Goal: Find specific page/section: Find specific page/section

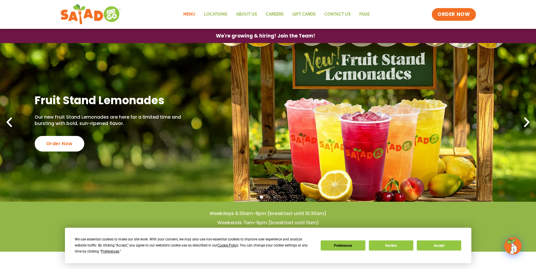
click at [187, 12] on link "Menu" at bounding box center [189, 14] width 21 height 13
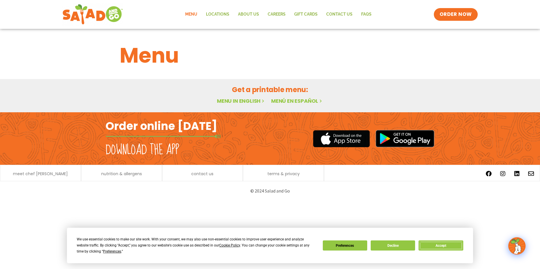
click at [441, 247] on button "Accept" at bounding box center [441, 245] width 44 height 10
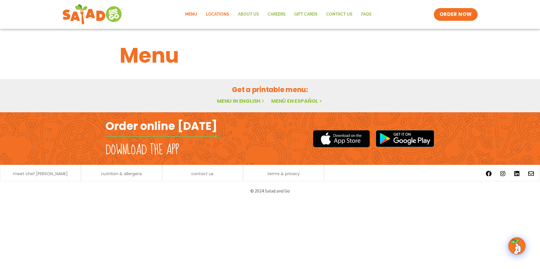
click at [221, 15] on link "Locations" at bounding box center [218, 14] width 32 height 13
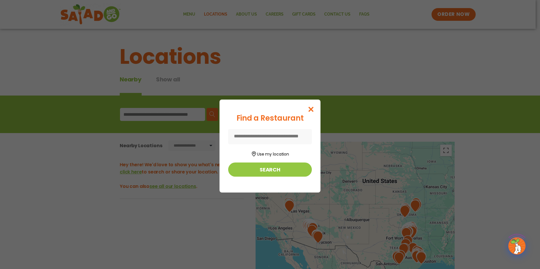
click at [265, 130] on input at bounding box center [270, 136] width 84 height 15
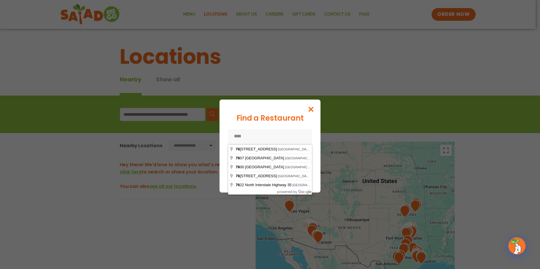
type input "*****"
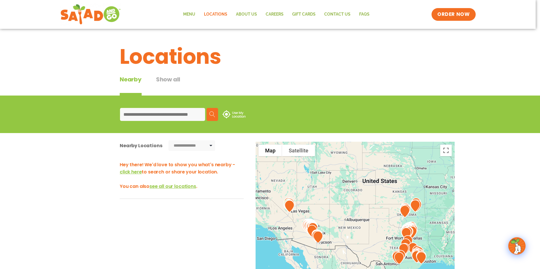
type input "*****"
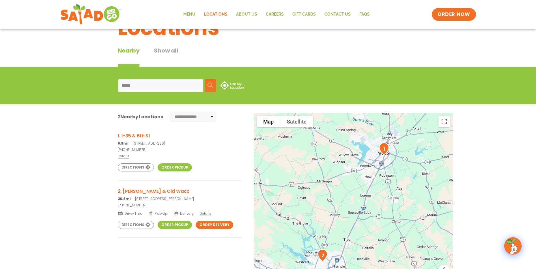
scroll to position [58, 0]
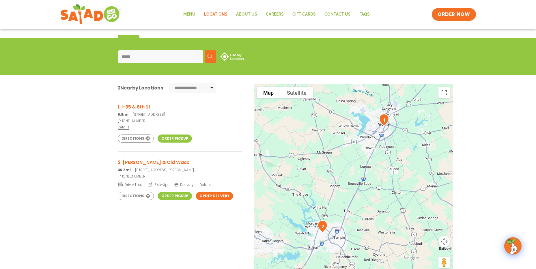
click at [139, 107] on h3 "1. I-35 & 6th St" at bounding box center [180, 106] width 124 height 7
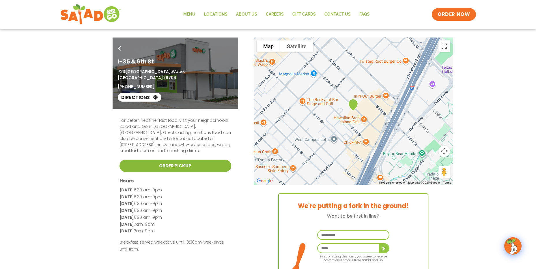
click at [211, 160] on link "Order Pickup" at bounding box center [175, 166] width 112 height 12
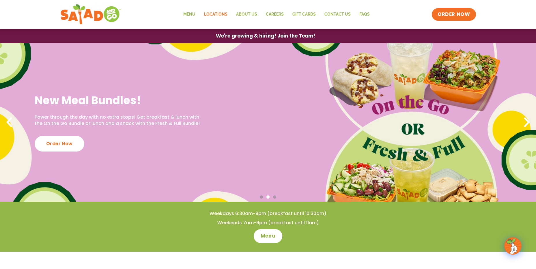
click at [223, 16] on link "Locations" at bounding box center [216, 14] width 32 height 13
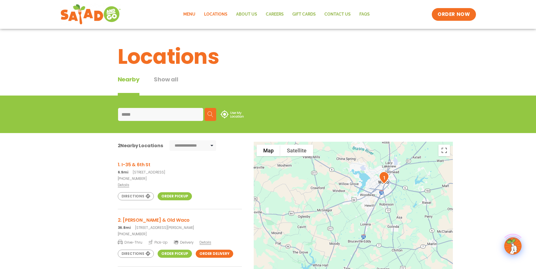
click at [186, 15] on link "Menu" at bounding box center [189, 14] width 21 height 13
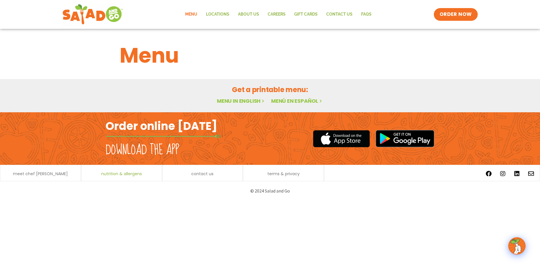
click at [106, 172] on span "nutrition & allergens" at bounding box center [121, 174] width 41 height 4
click at [415, 60] on h1 "Menu" at bounding box center [270, 55] width 301 height 31
click at [274, 15] on link "Careers" at bounding box center [276, 14] width 27 height 13
